Goal: Information Seeking & Learning: Learn about a topic

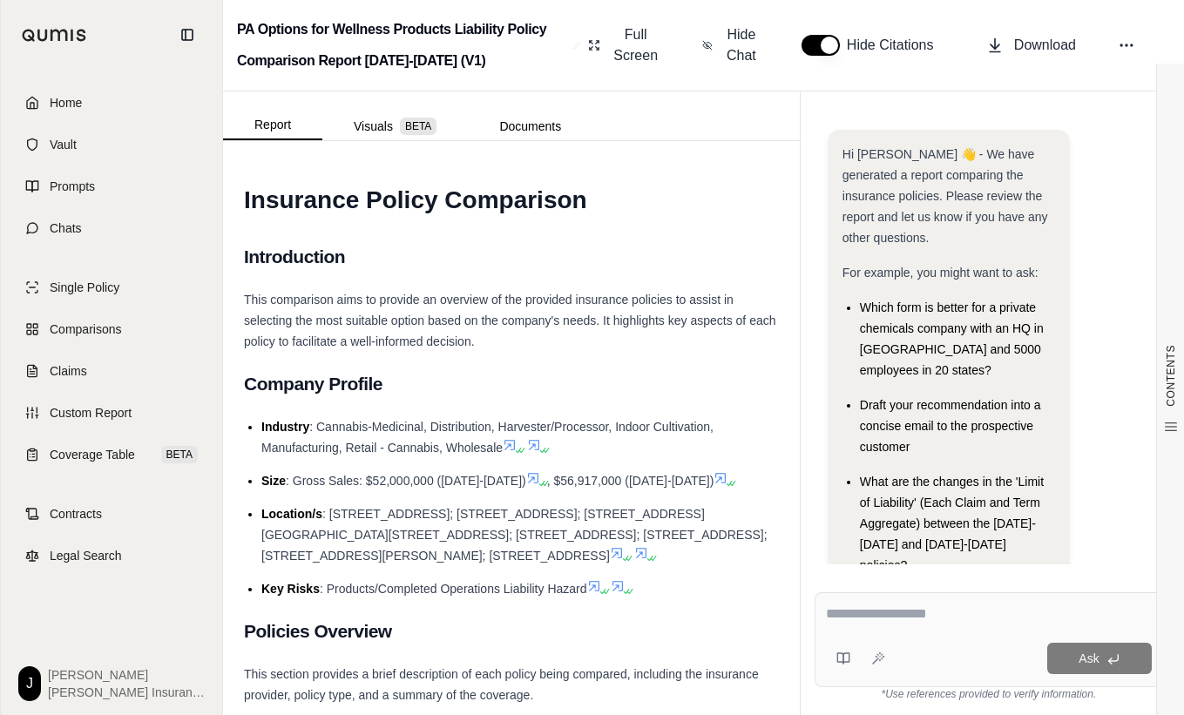
scroll to position [144, 0]
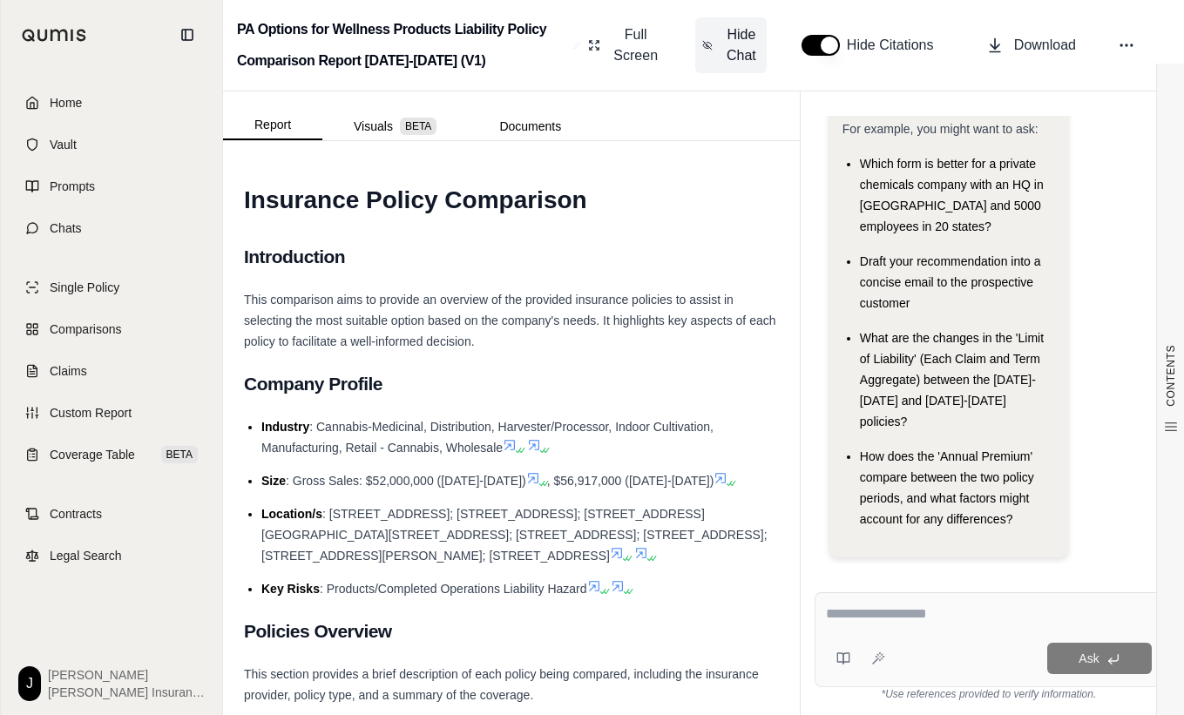
click at [727, 33] on span "Hide Chat" at bounding box center [741, 45] width 37 height 42
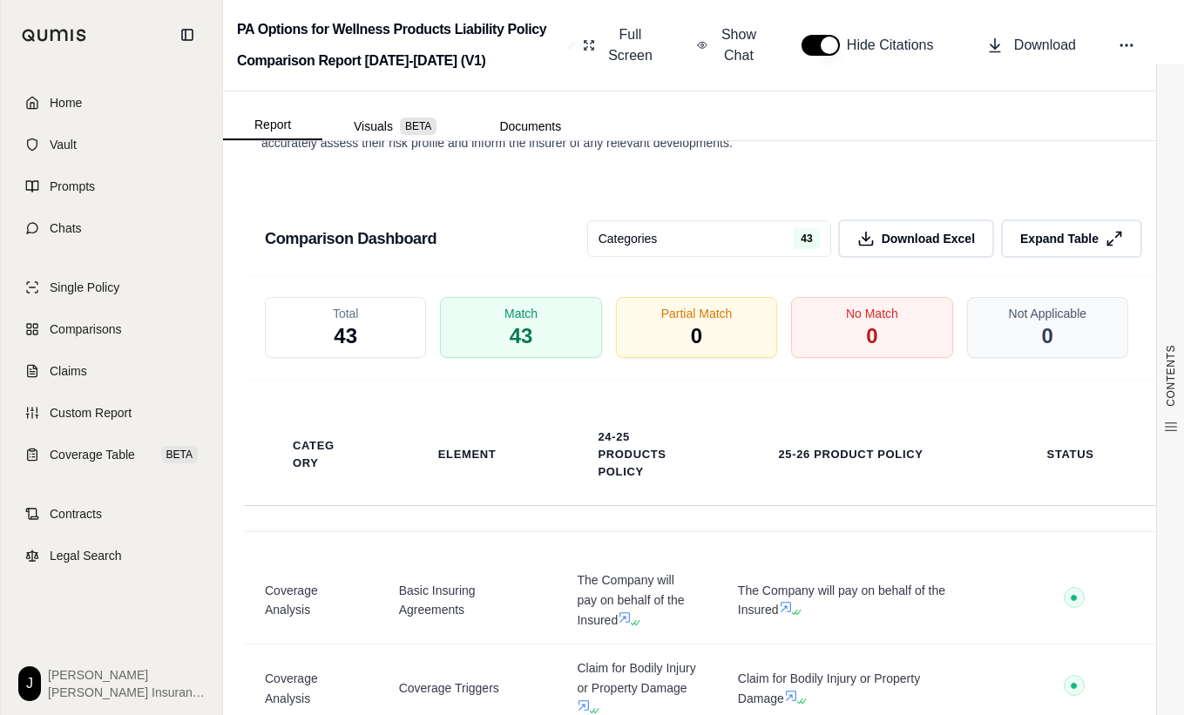
scroll to position [4280, 0]
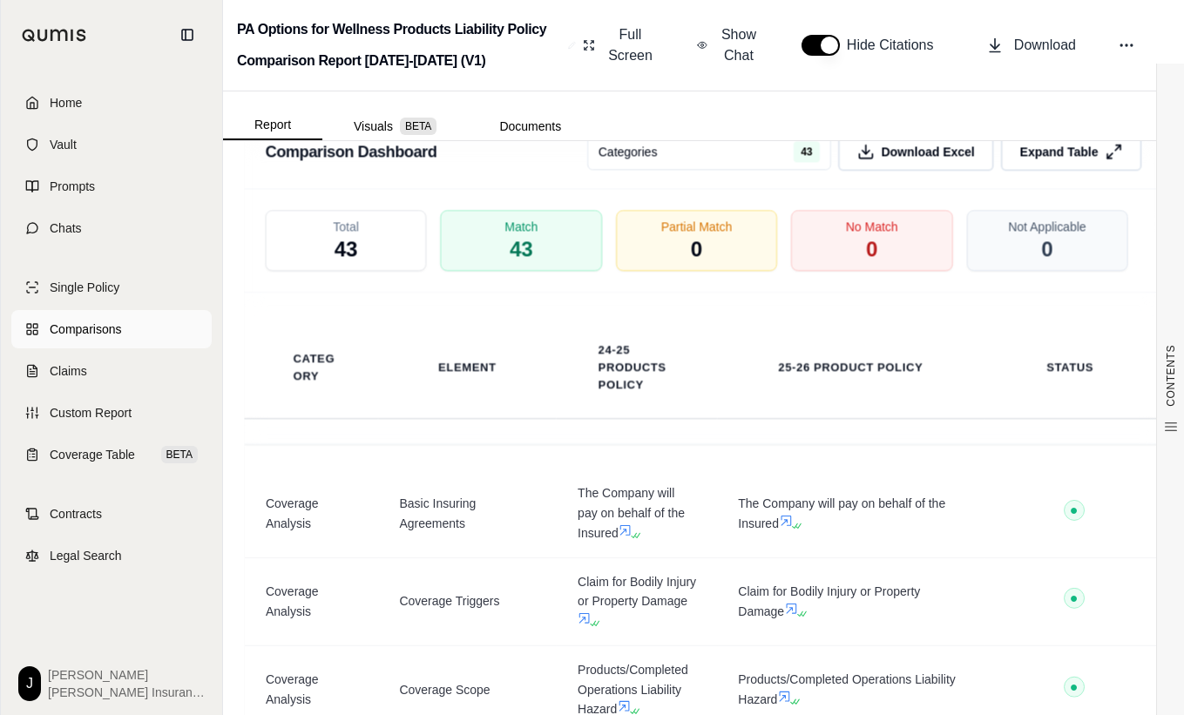
click at [91, 326] on span "Comparisons" at bounding box center [85, 329] width 71 height 17
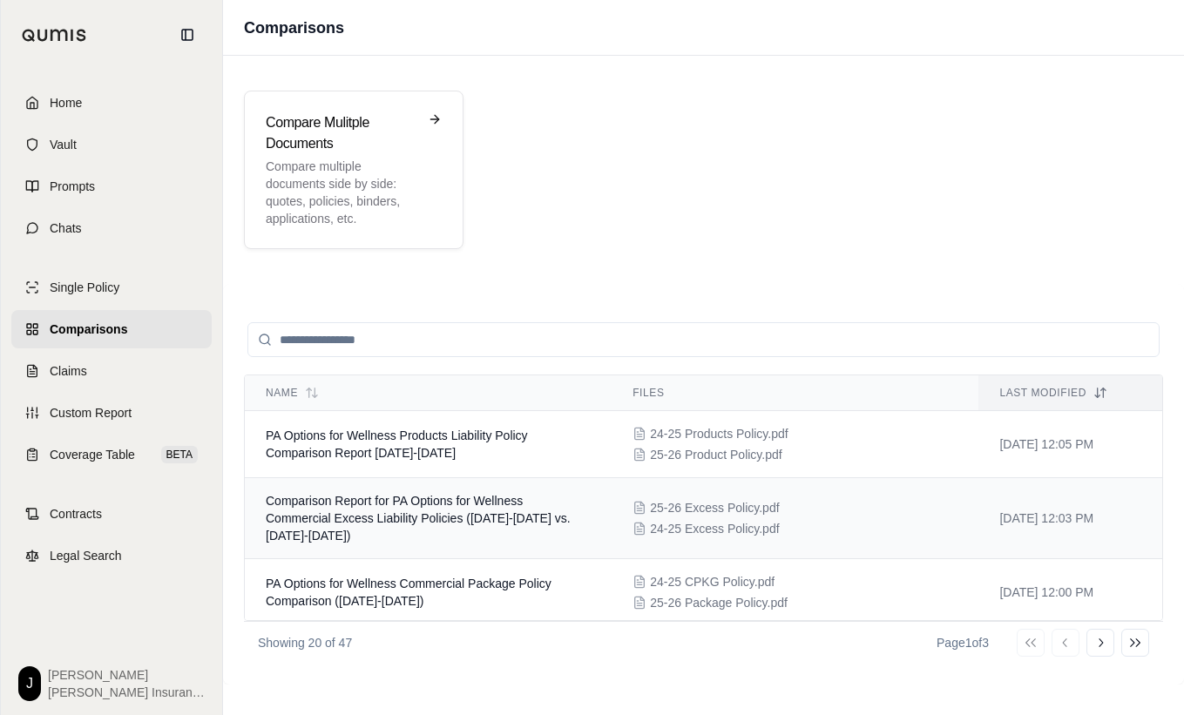
click at [483, 515] on span "Comparison Report for PA Options for Wellness Commercial Excess Liability Polic…" at bounding box center [418, 518] width 305 height 49
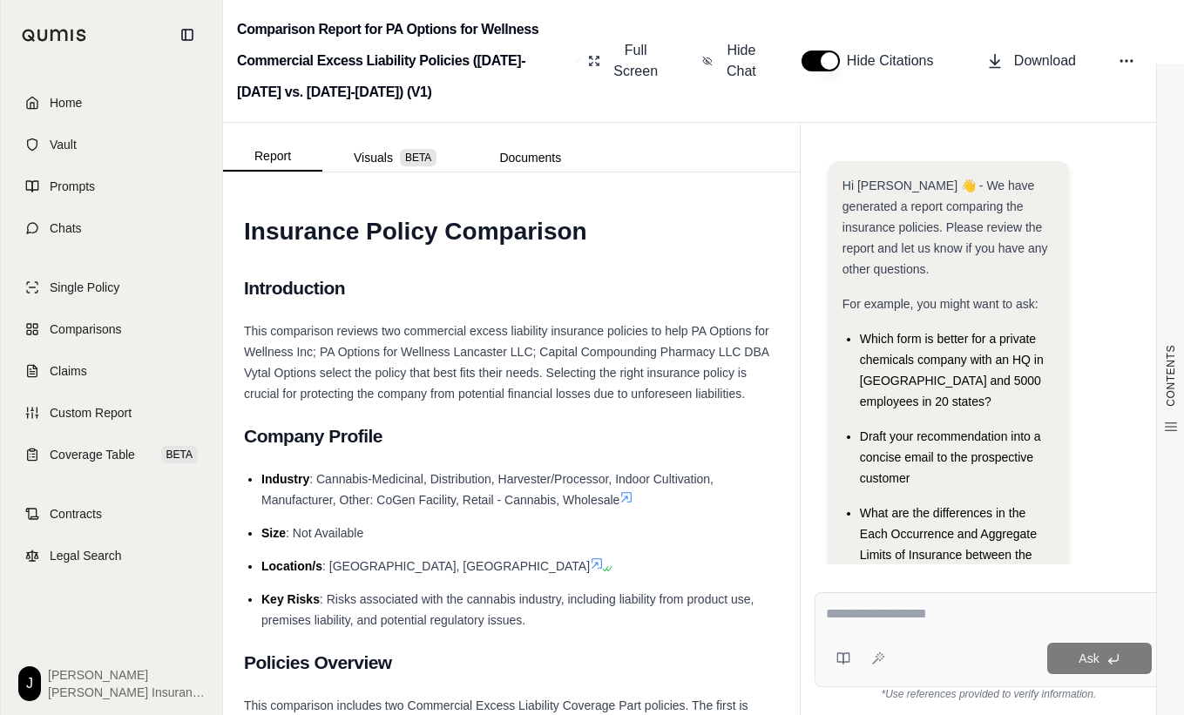
scroll to position [217, 0]
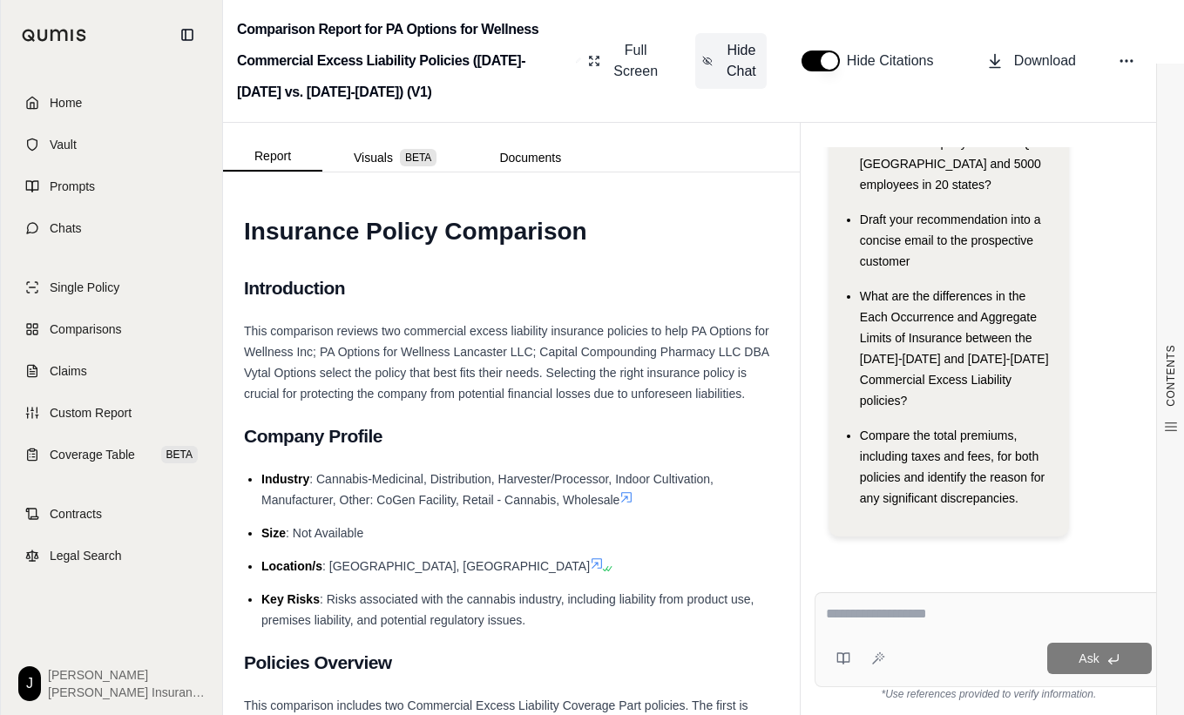
click at [731, 50] on span "Hide Chat" at bounding box center [741, 61] width 37 height 42
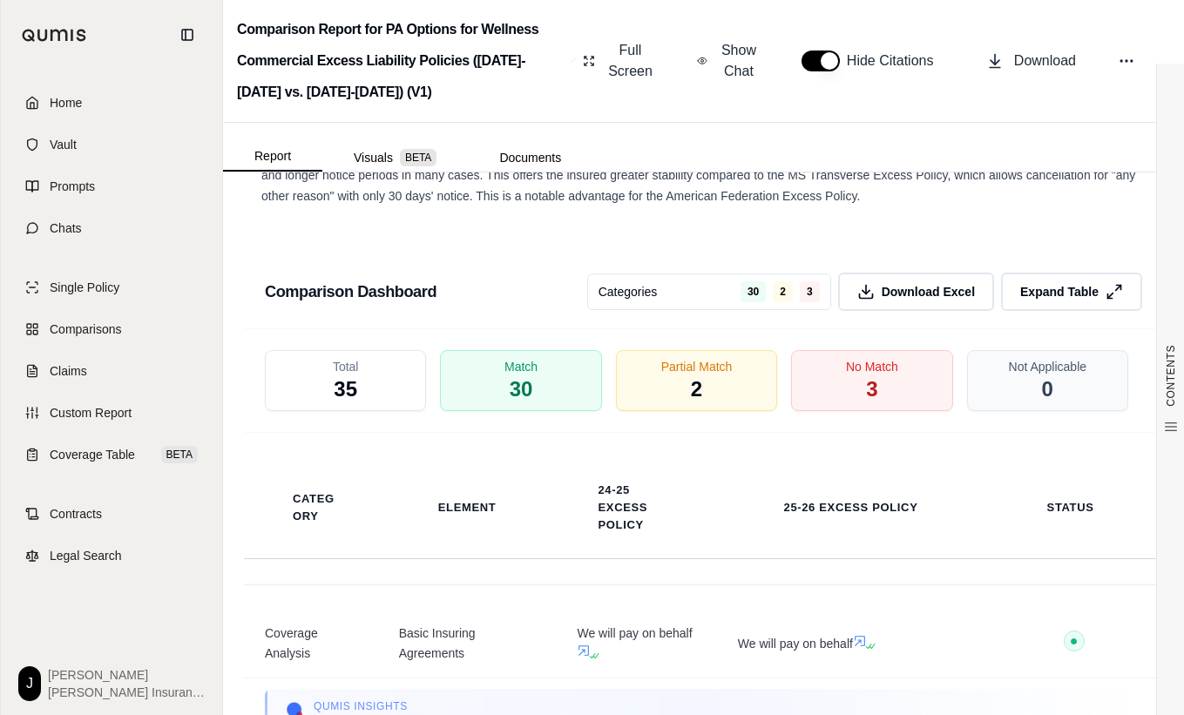
scroll to position [3744, 0]
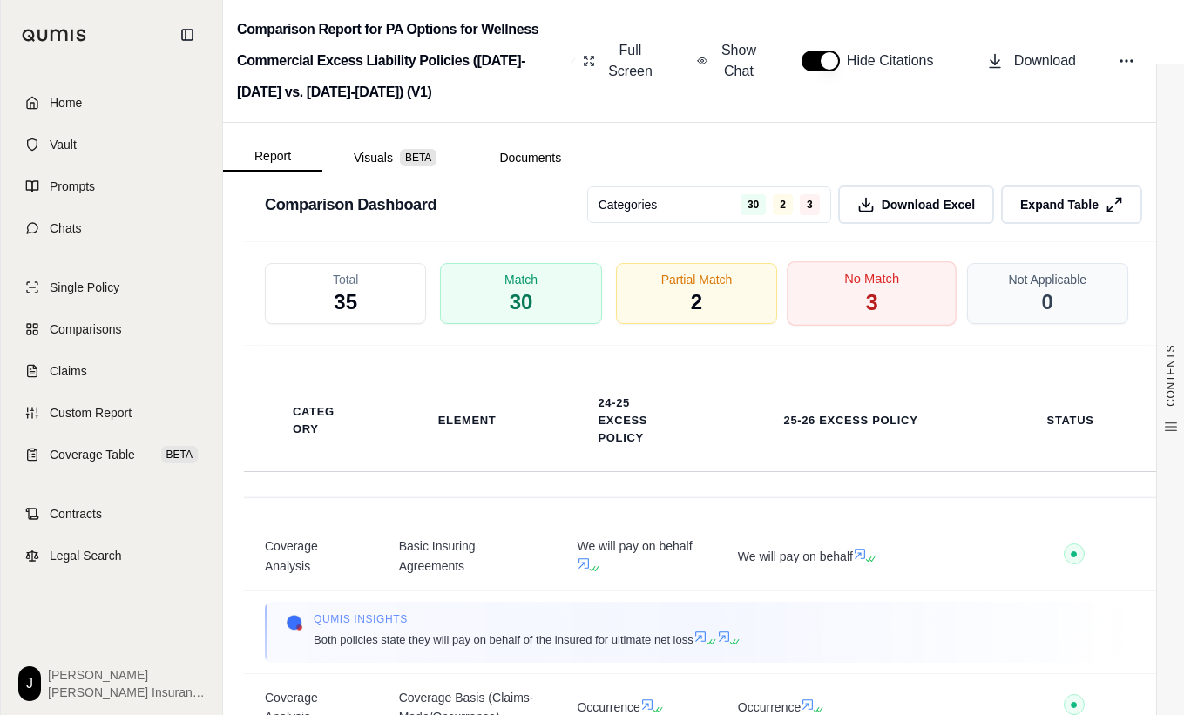
click at [869, 288] on span "No Match" at bounding box center [871, 279] width 55 height 18
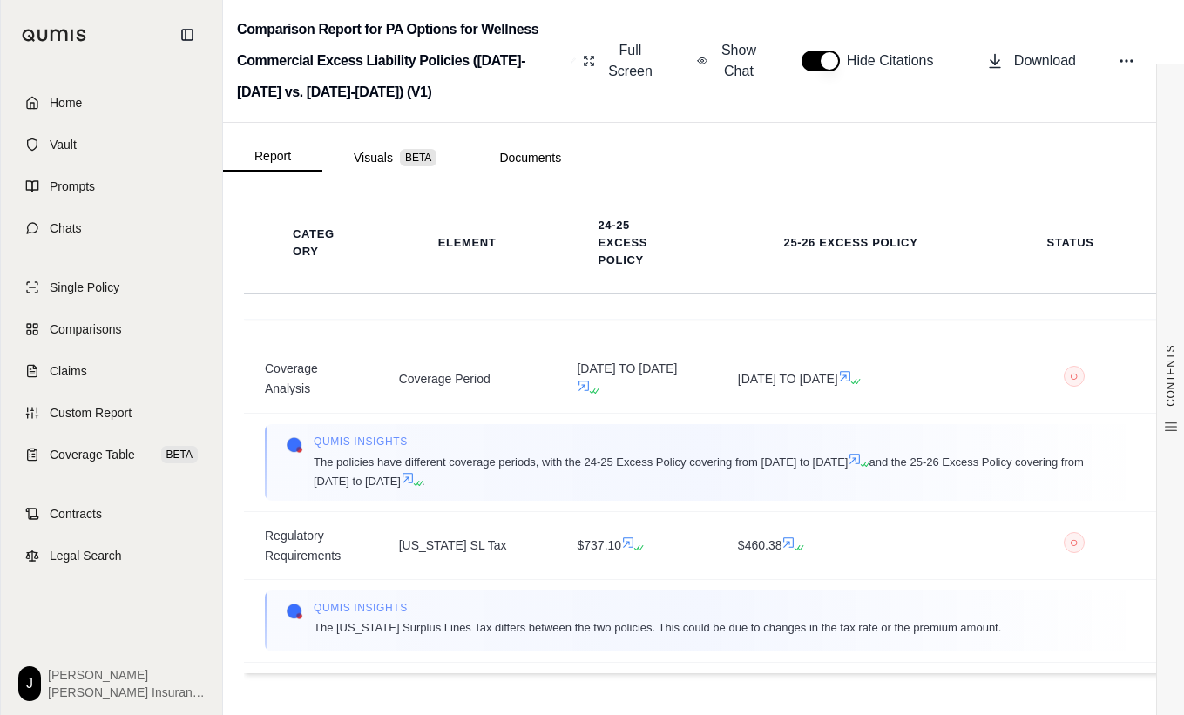
scroll to position [3657, 0]
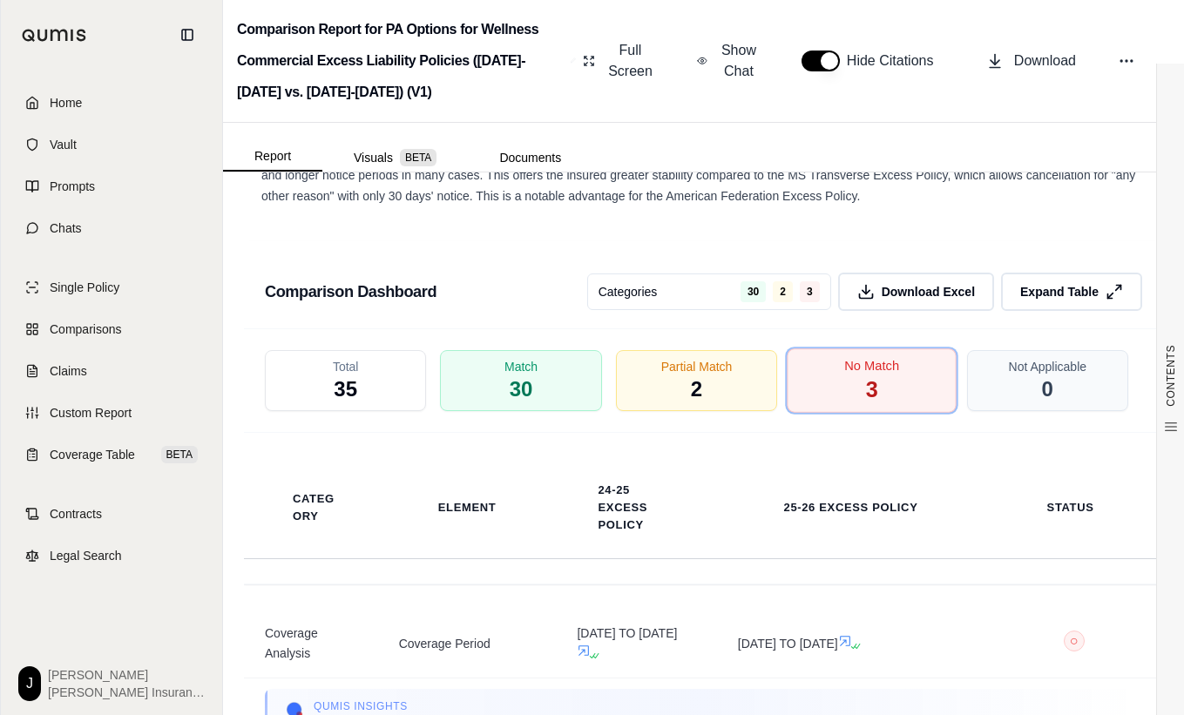
click at [819, 413] on div "No Match 3" at bounding box center [872, 380] width 170 height 64
click at [714, 375] on span "Partial Match" at bounding box center [696, 366] width 75 height 18
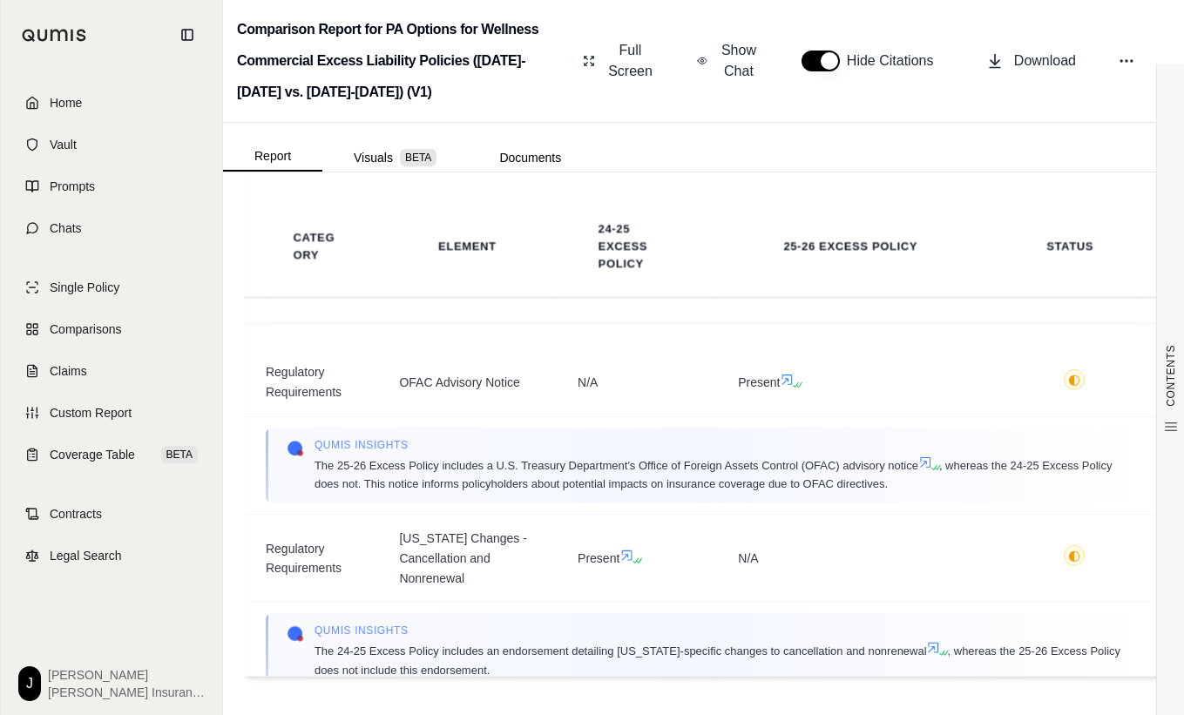
scroll to position [3483, 0]
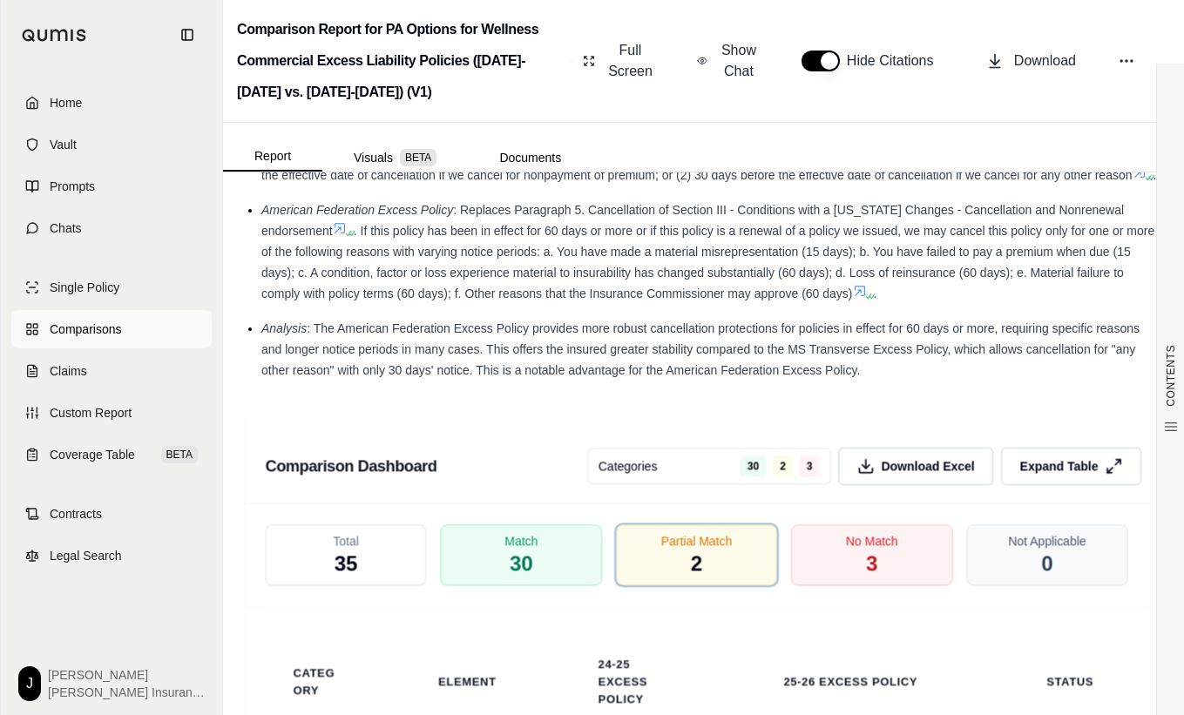
click at [111, 326] on span "Comparisons" at bounding box center [85, 329] width 71 height 17
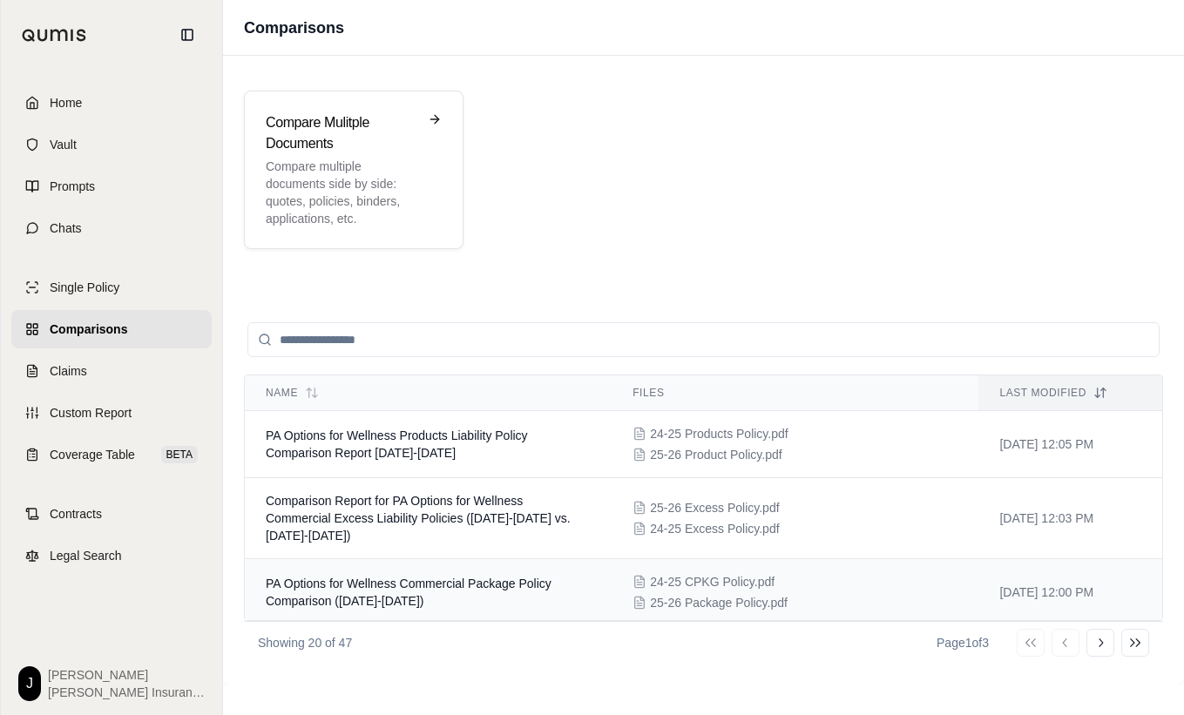
click at [399, 588] on span "PA Options for Wellness Commercial Package Policy Comparison ([DATE]-[DATE])" at bounding box center [409, 592] width 286 height 31
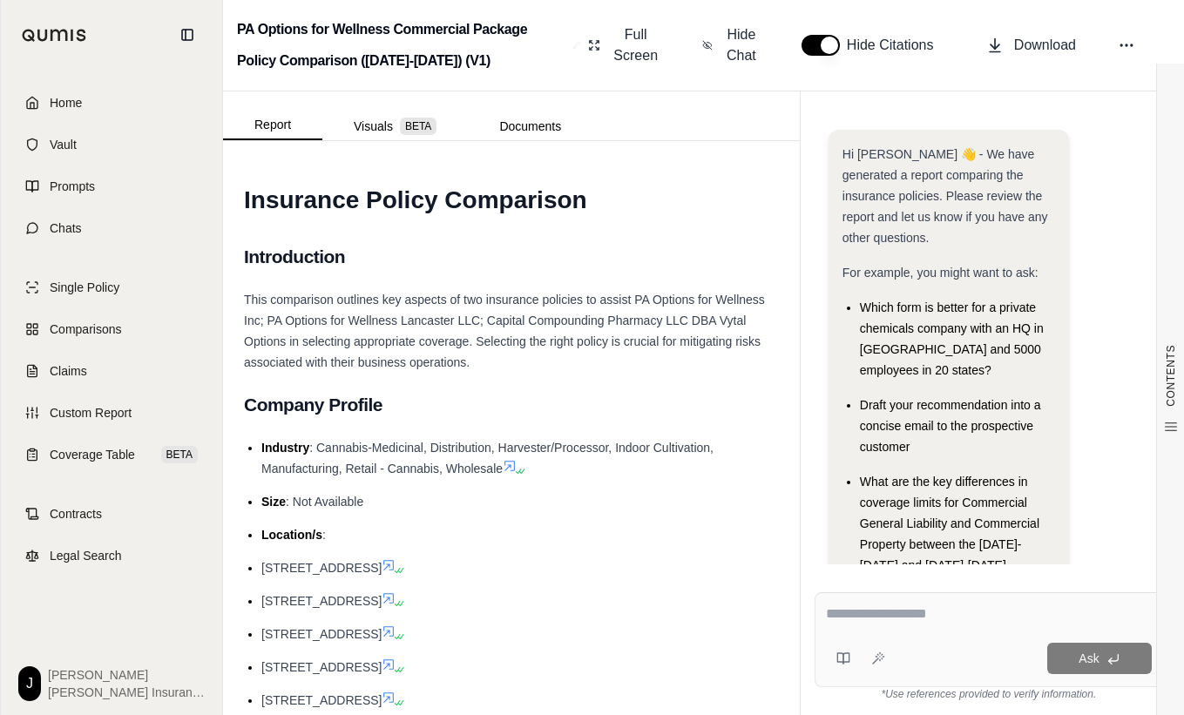
scroll to position [144, 0]
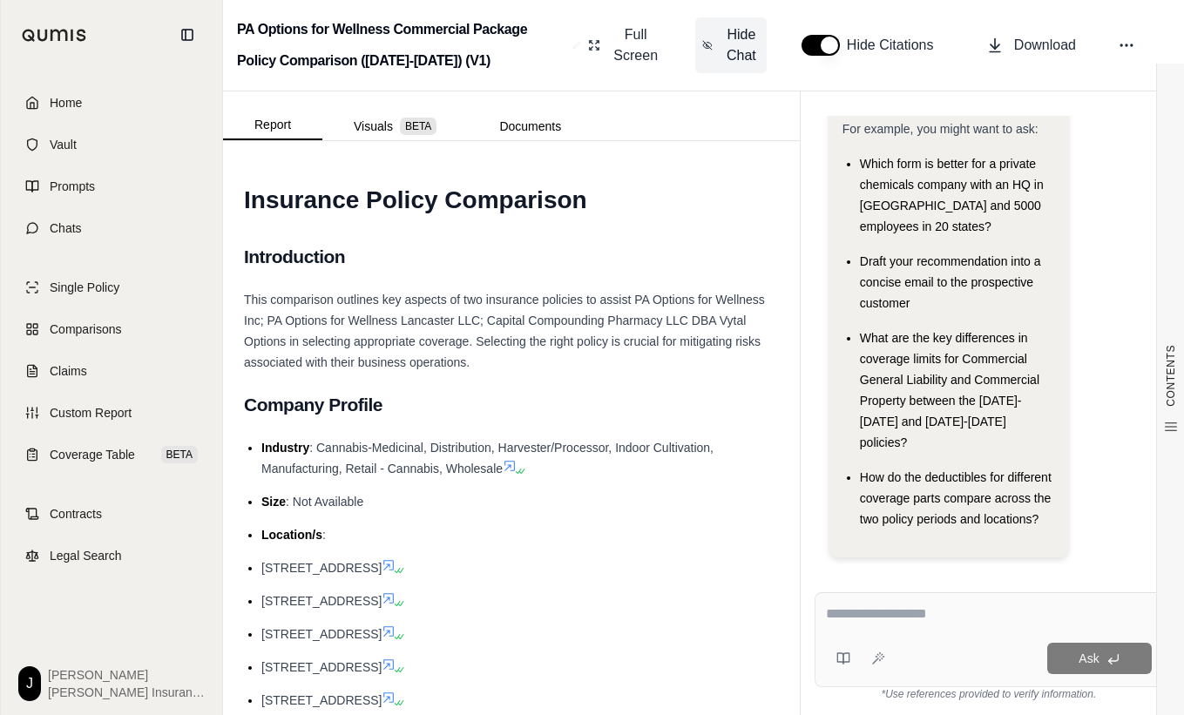
click at [745, 37] on span "Hide Chat" at bounding box center [741, 45] width 37 height 42
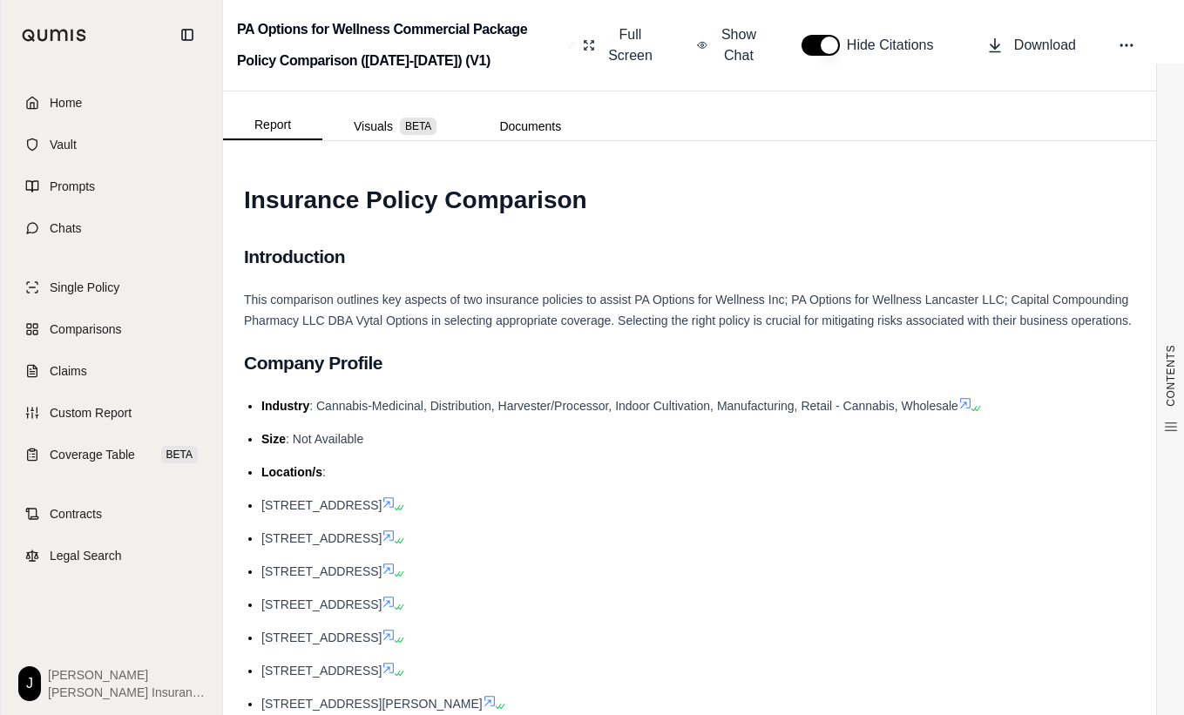
scroll to position [0, 0]
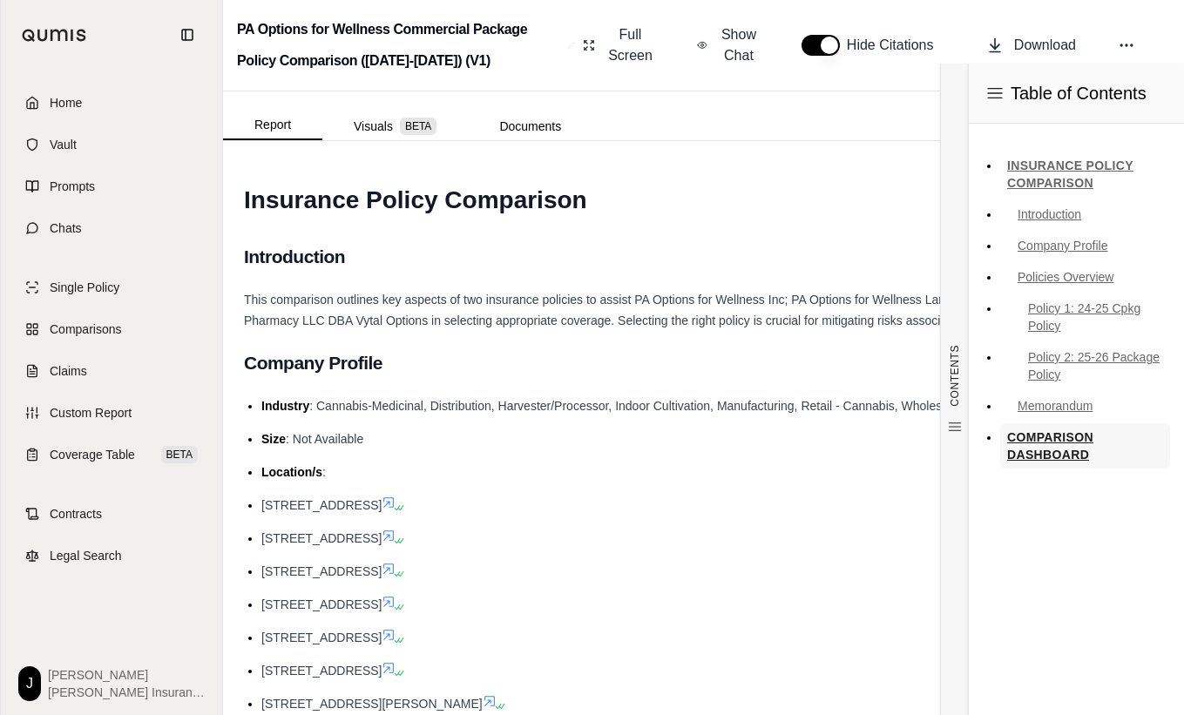
click at [1045, 436] on link "COMPARISON DASHBOARD" at bounding box center [1085, 445] width 170 height 45
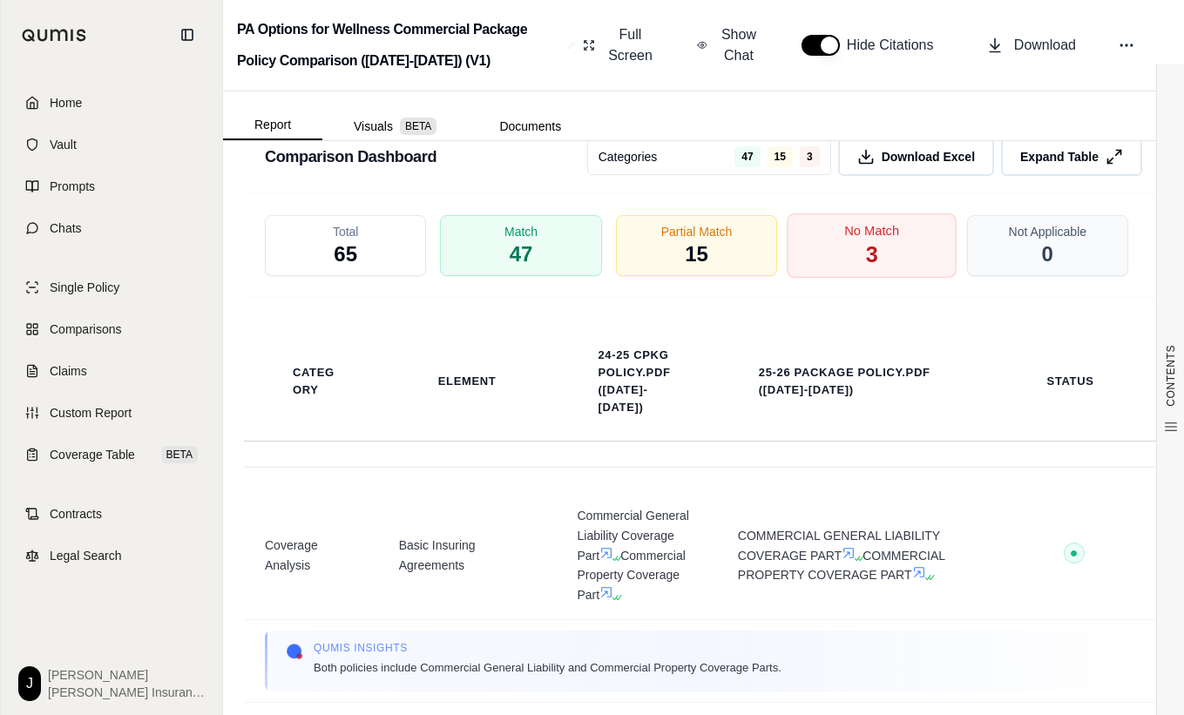
click at [866, 247] on span "3" at bounding box center [872, 255] width 12 height 30
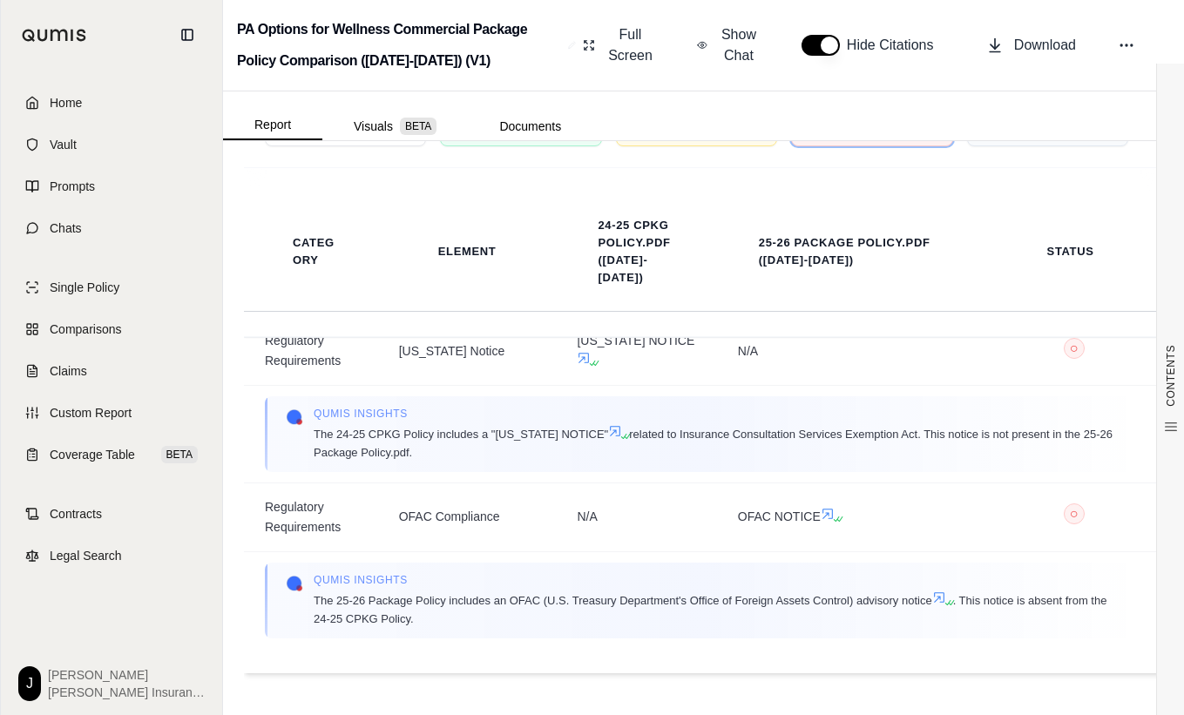
scroll to position [115, 0]
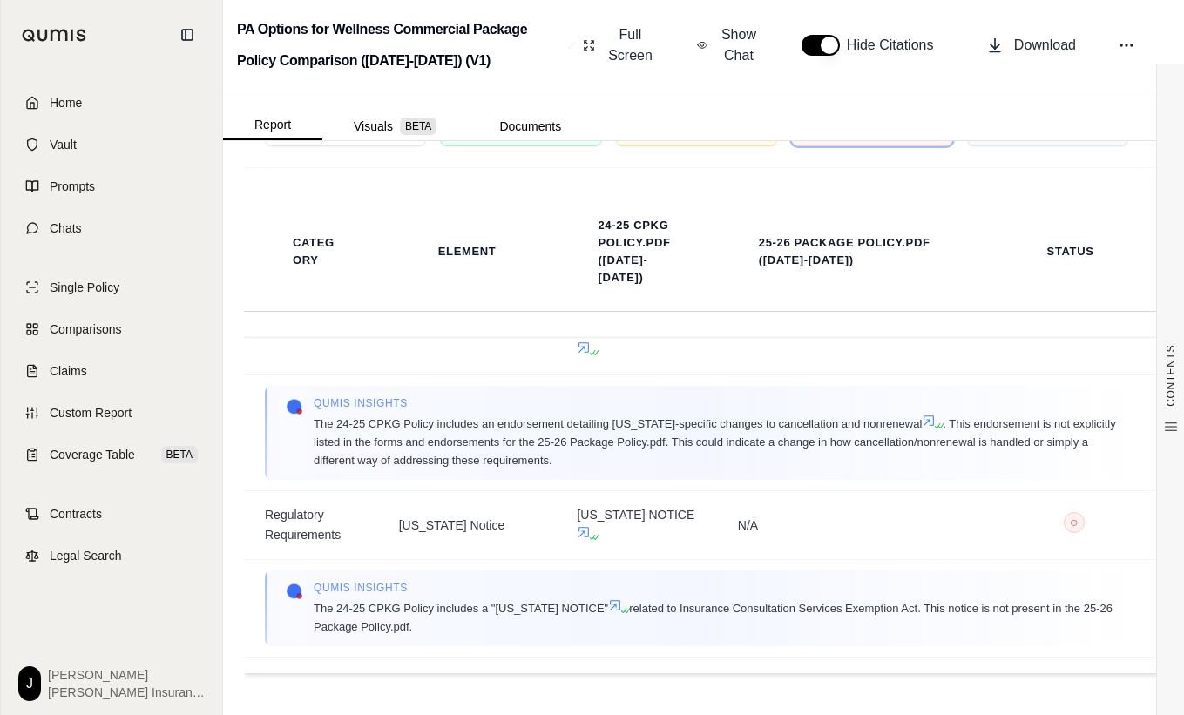
click at [852, 148] on div "Total 65 Match 47 Partial Match 15 No Match 3 Not Applicable 0" at bounding box center [703, 116] width 919 height 104
click at [845, 145] on div "No Match 3" at bounding box center [872, 116] width 170 height 64
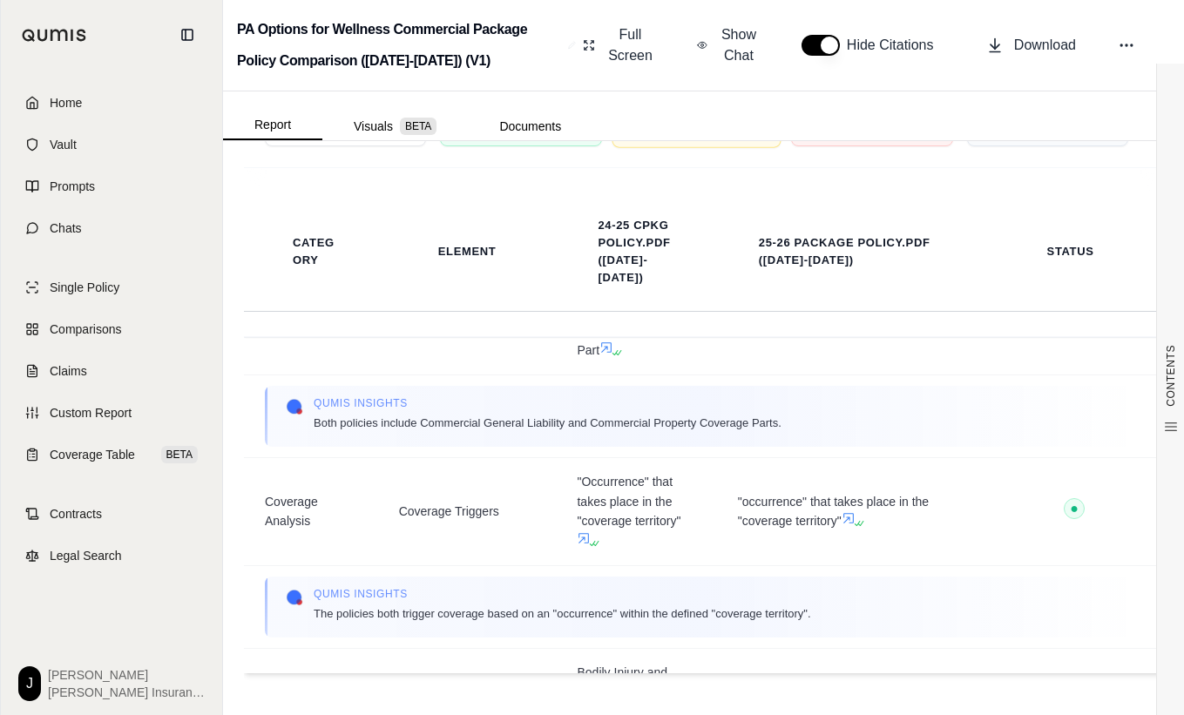
click at [742, 145] on div "Partial Match 15" at bounding box center [697, 116] width 170 height 64
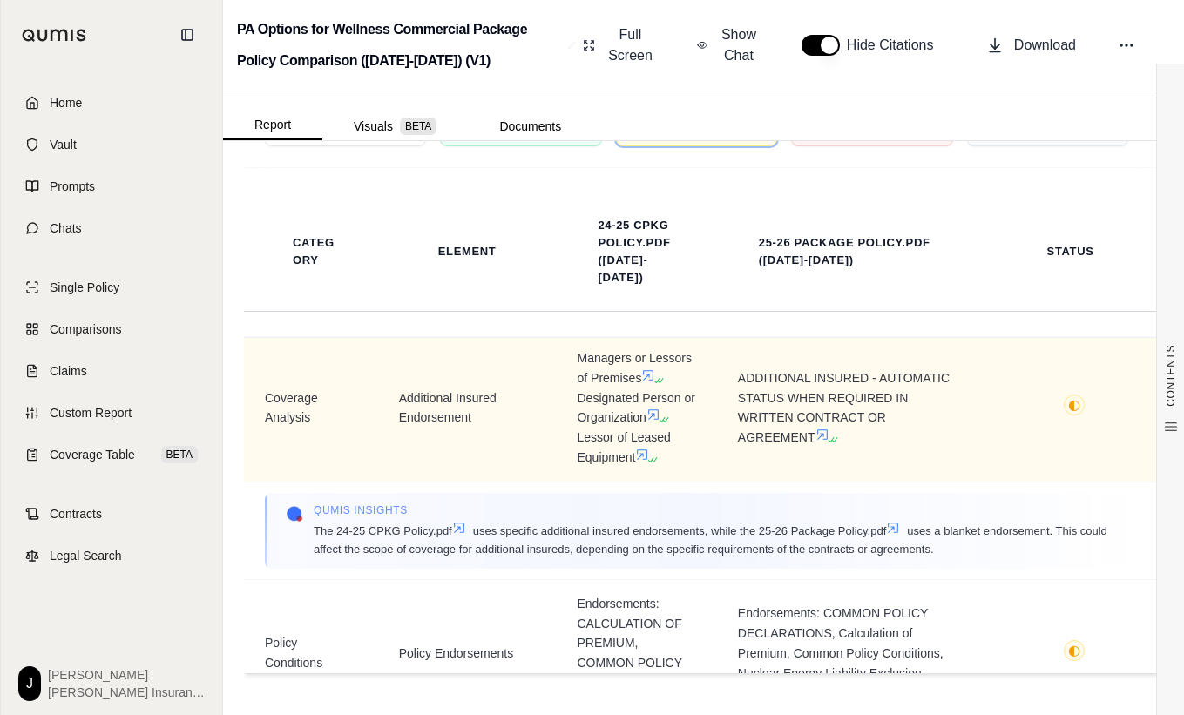
scroll to position [0, 0]
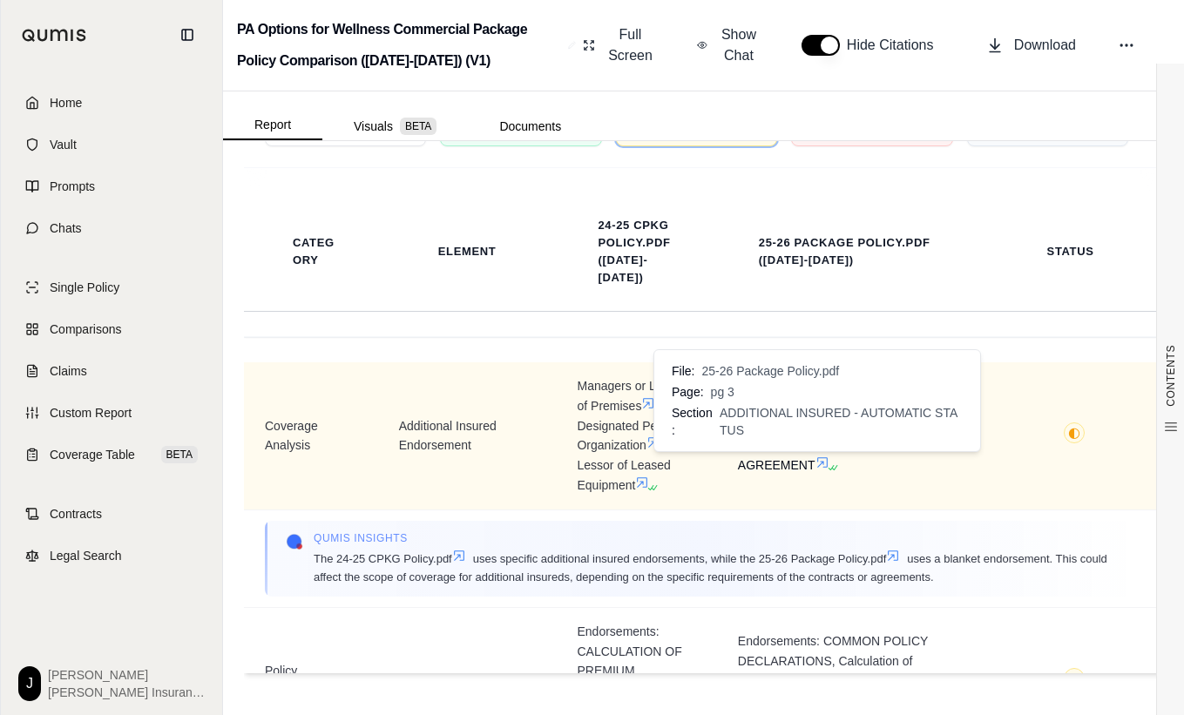
click at [815, 463] on icon at bounding box center [822, 463] width 14 height 14
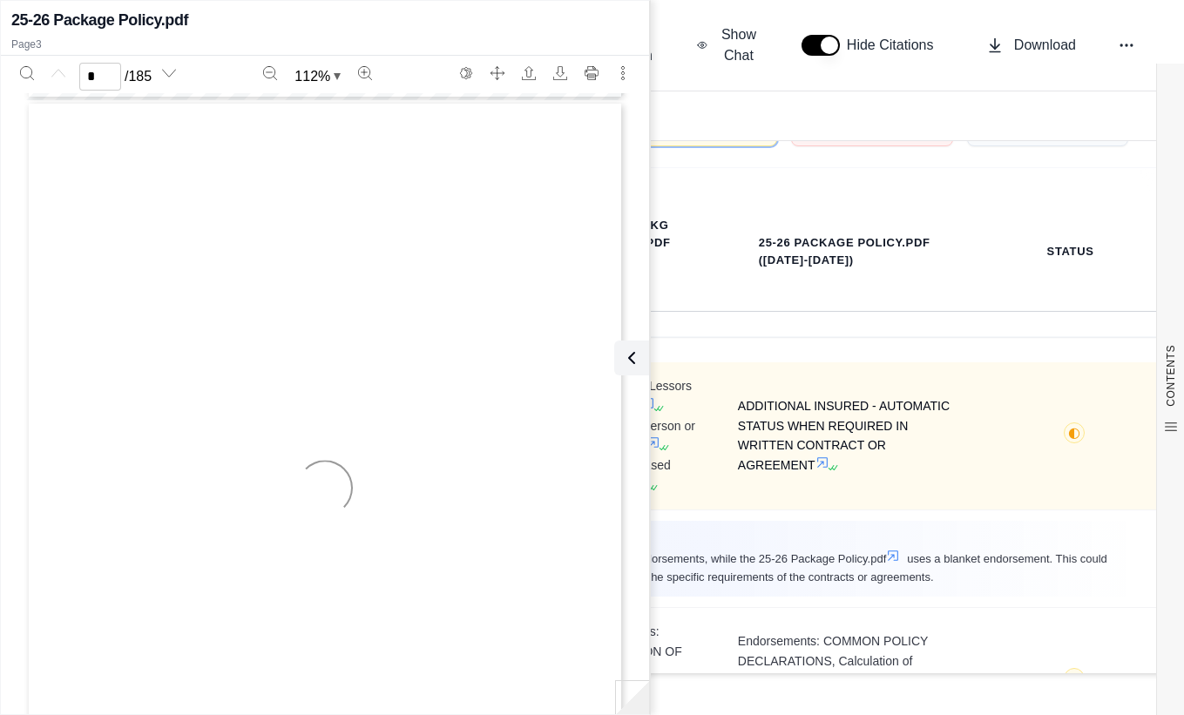
type input "*"
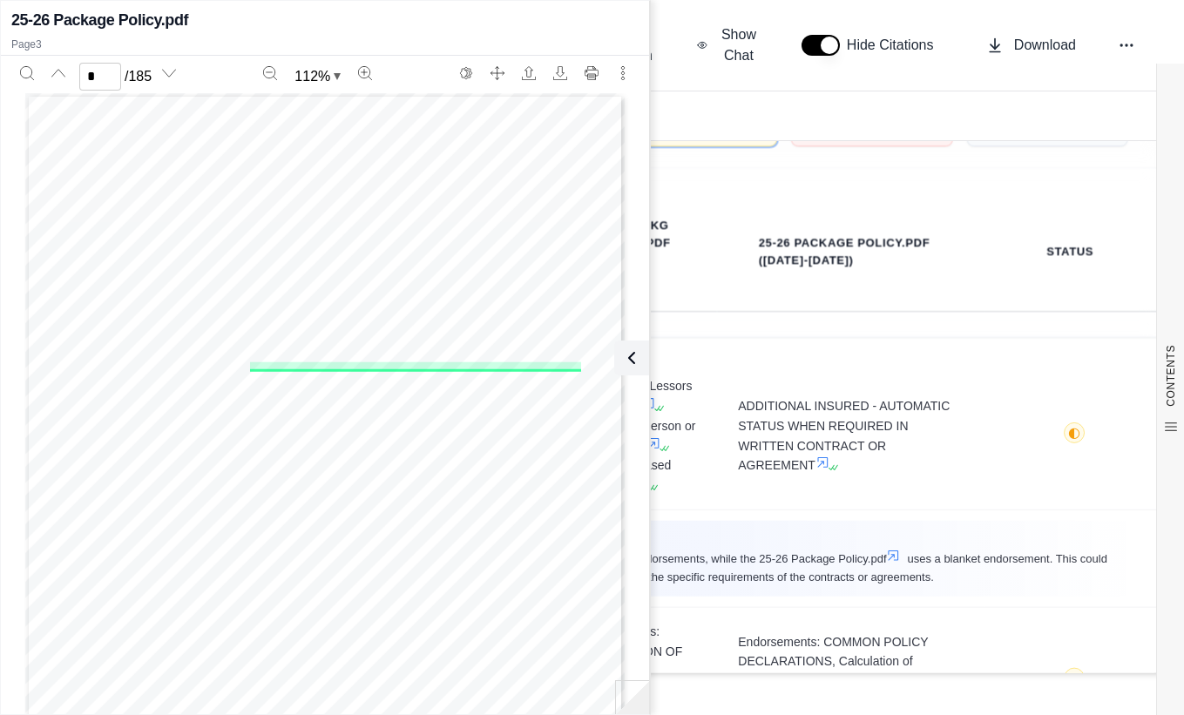
scroll to position [1551, 0]
click at [642, 360] on button at bounding box center [628, 358] width 35 height 35
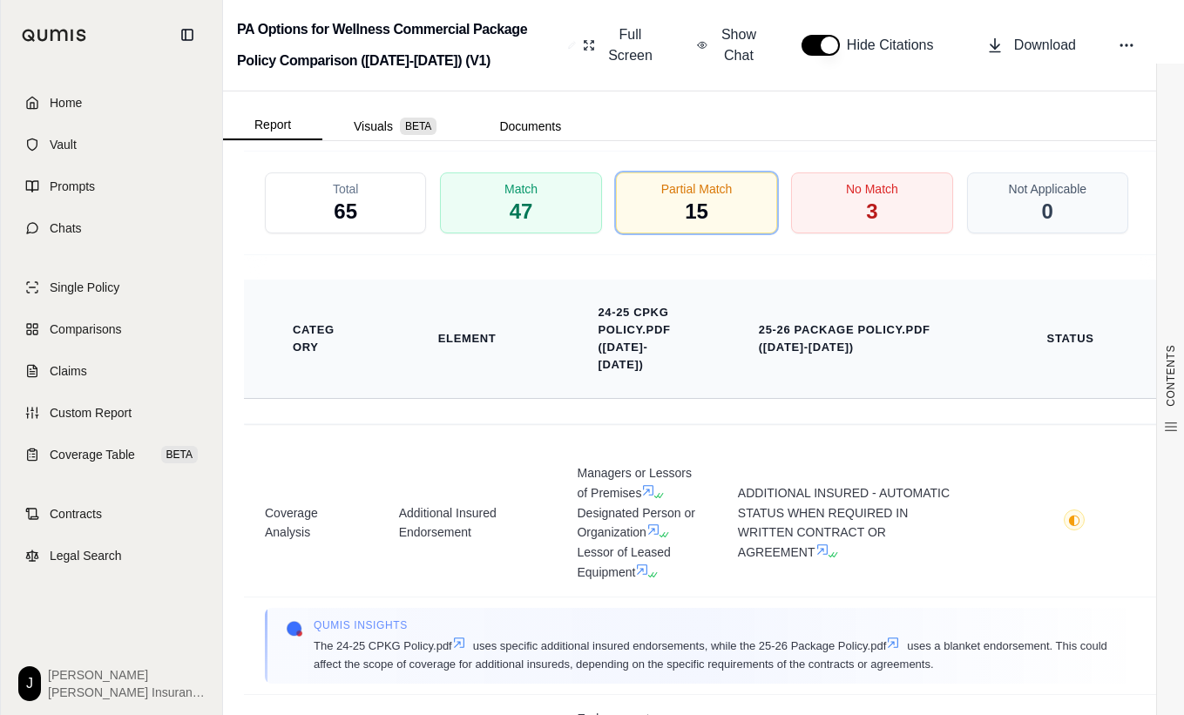
scroll to position [4558, 0]
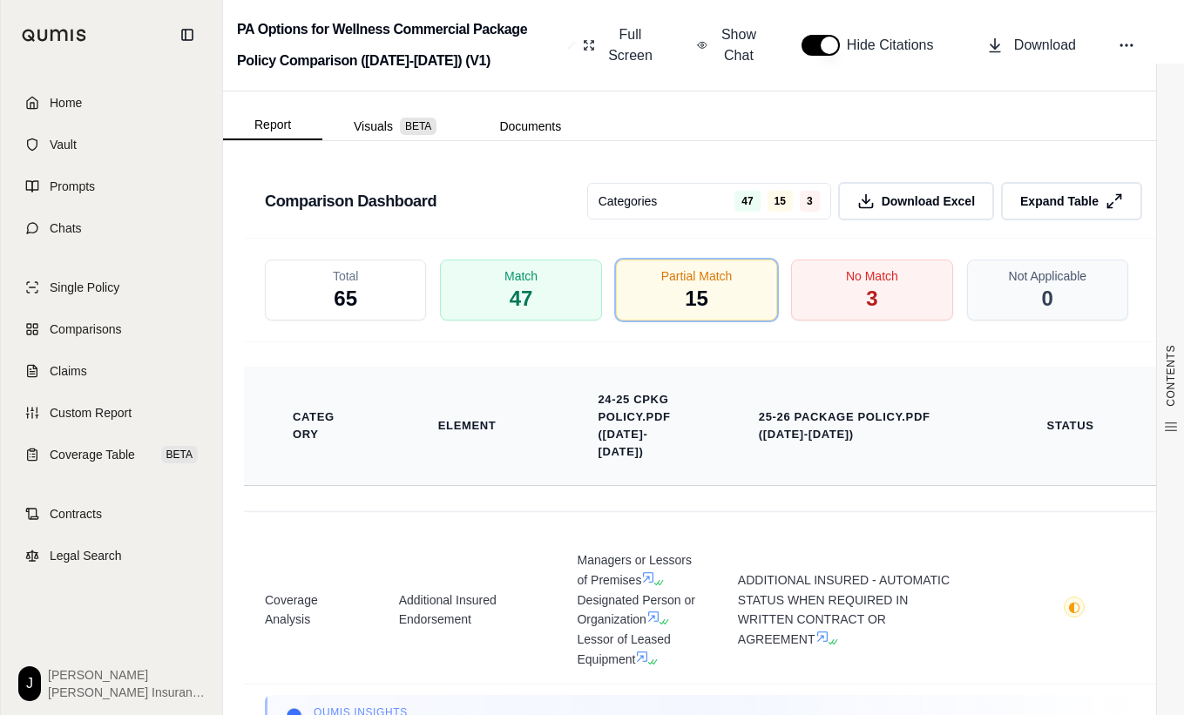
click at [779, 415] on th "25-26 Package Policy.pdf ([DATE]-[DATE])" at bounding box center [851, 426] width 226 height 56
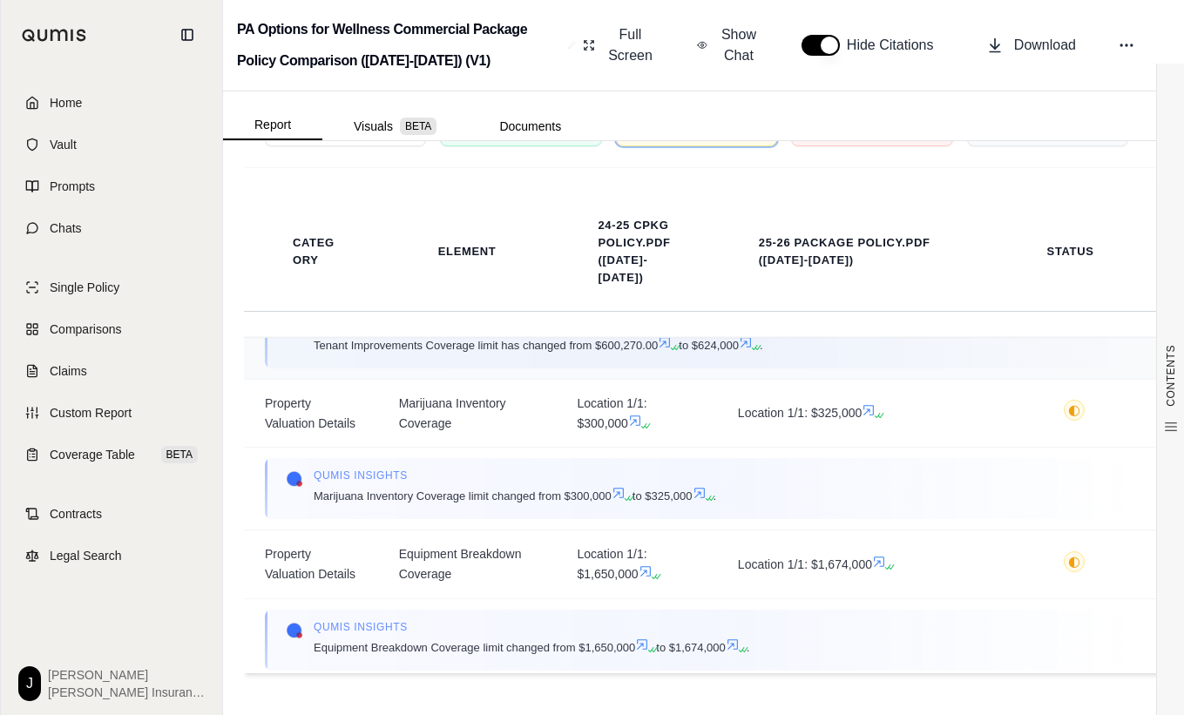
scroll to position [523, 0]
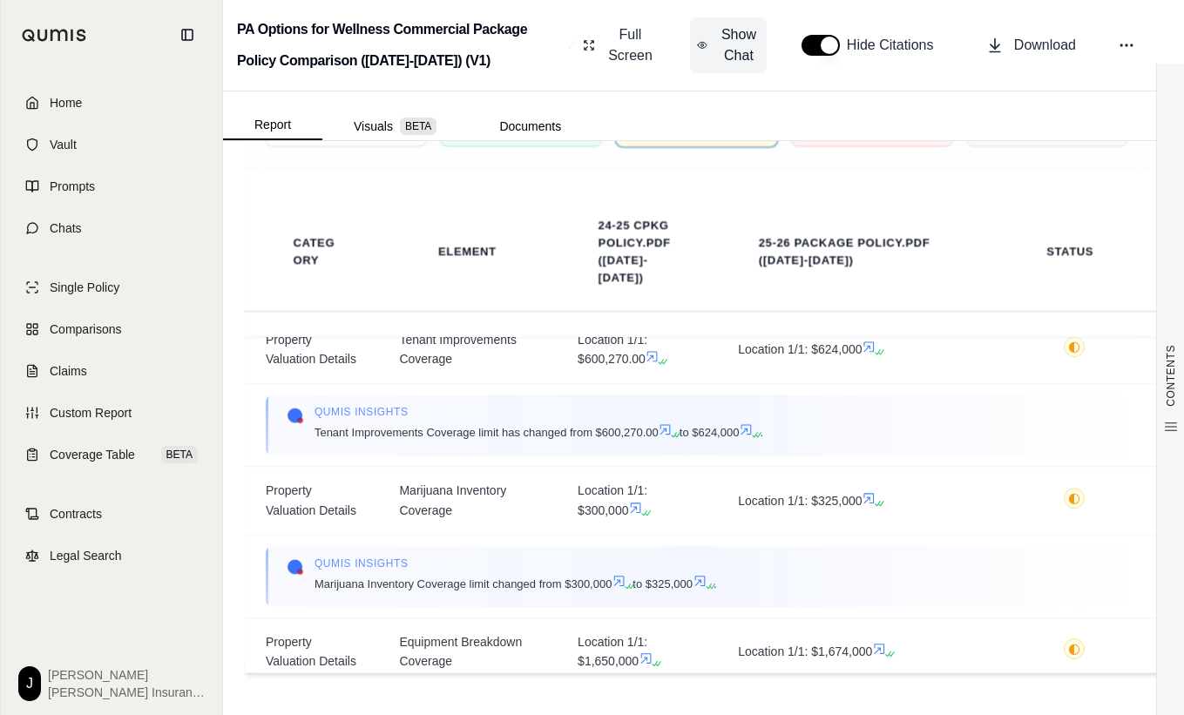
click at [734, 44] on span "Show Chat" at bounding box center [739, 45] width 42 height 42
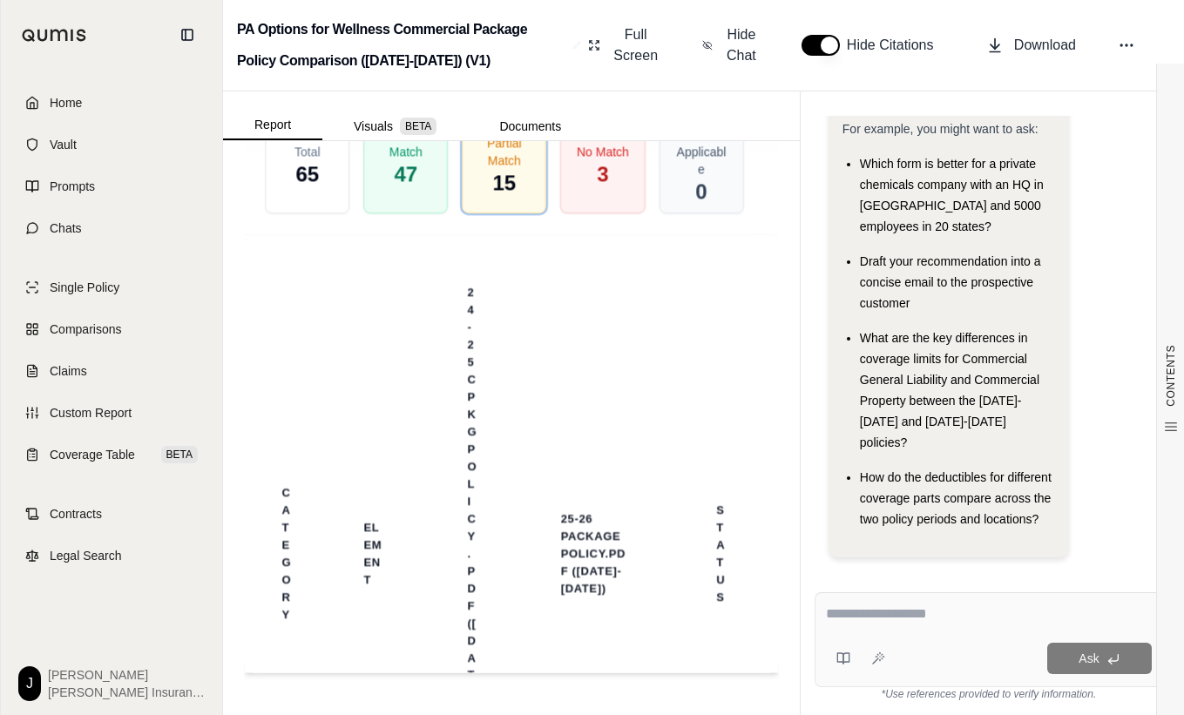
scroll to position [6153, 0]
click at [909, 613] on textarea at bounding box center [989, 614] width 326 height 21
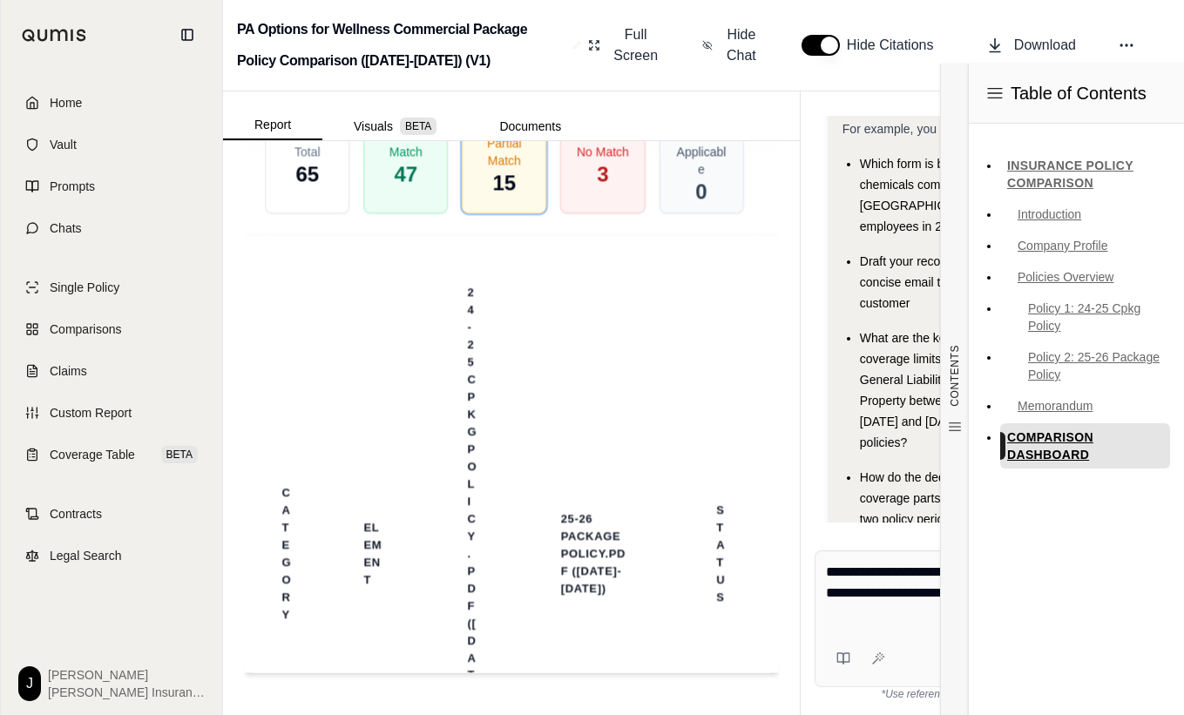
type textarea "**********"
click at [1112, 651] on div "Table of Contents INSURANCE POLICY COMPARISON Introduction Company Profile Poli…" at bounding box center [1076, 390] width 216 height 652
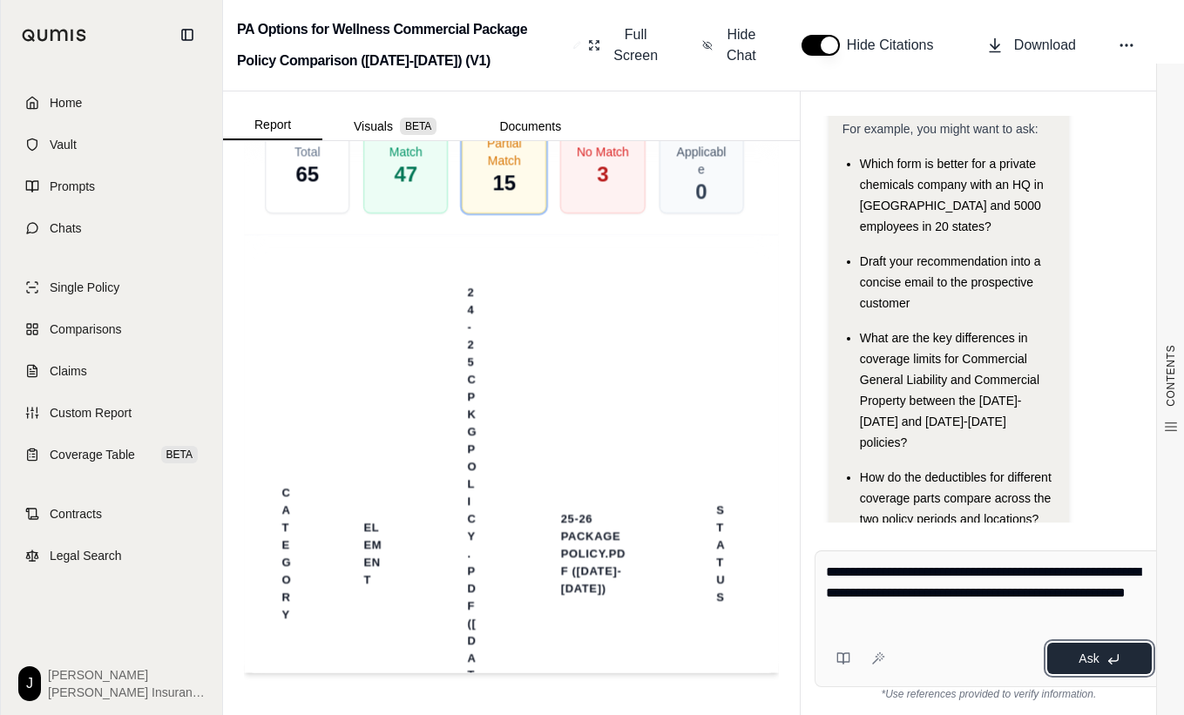
click at [1097, 660] on span "Ask" at bounding box center [1088, 659] width 20 height 14
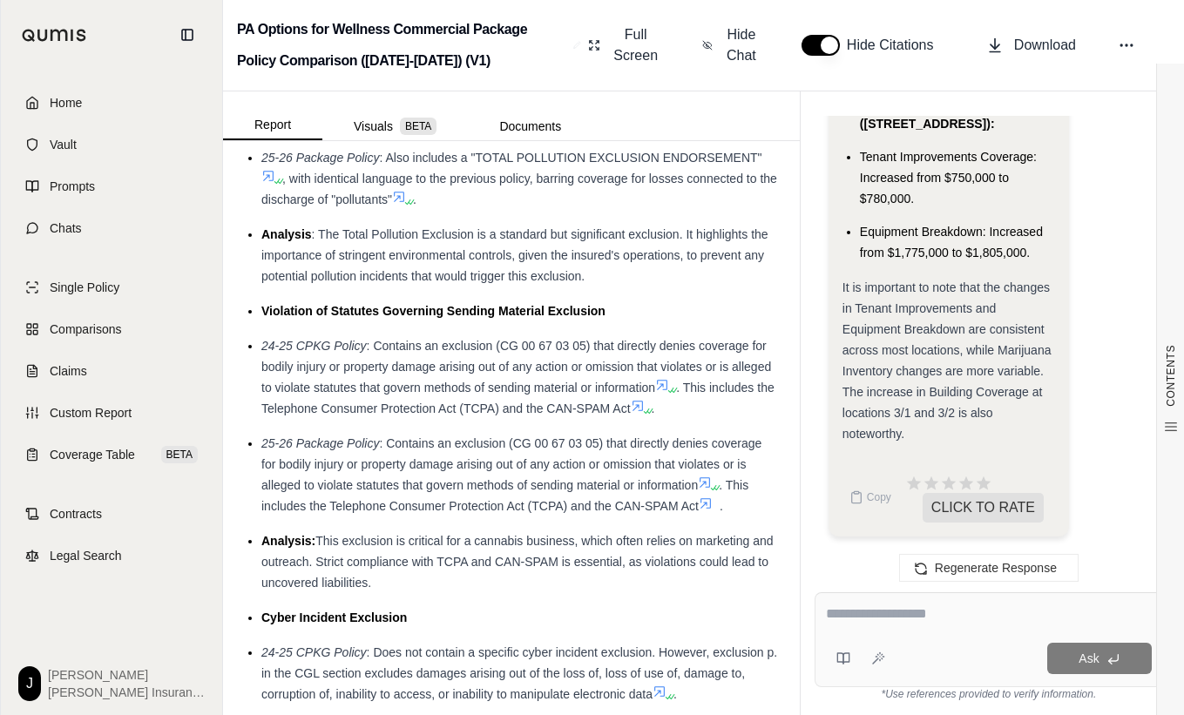
scroll to position [9694, 0]
